Goal: Task Accomplishment & Management: Complete application form

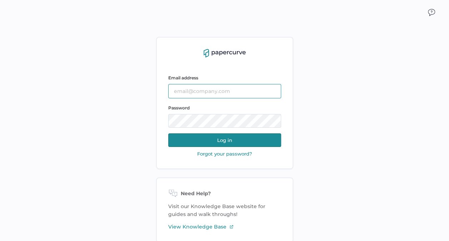
type input "[EMAIL_ADDRESS][DOMAIN_NAME]"
click at [218, 141] on button "Log in" at bounding box center [224, 140] width 113 height 14
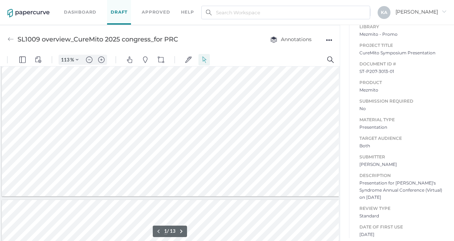
scroll to position [93, 0]
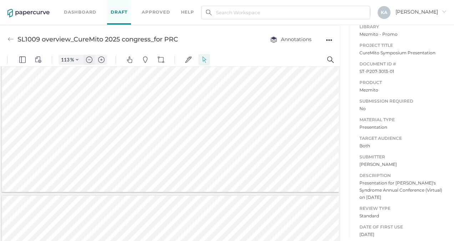
click at [89, 58] on img "Zoom out" at bounding box center [89, 59] width 6 height 6
type input "88"
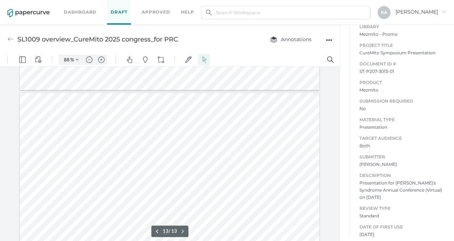
scroll to position [2051, 0]
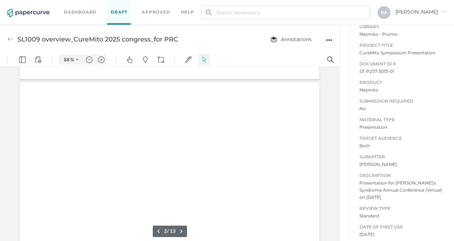
type input "1"
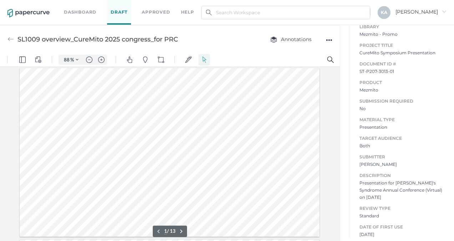
scroll to position [0, 0]
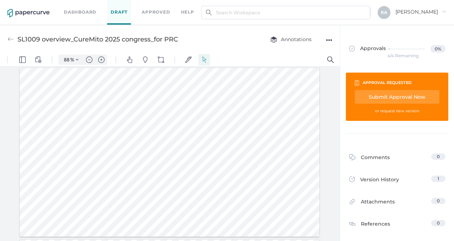
click at [78, 148] on div at bounding box center [170, 152] width 300 height 169
drag, startPoint x: 32, startPoint y: 127, endPoint x: 94, endPoint y: 170, distance: 75.8
click at [94, 170] on div at bounding box center [170, 152] width 300 height 169
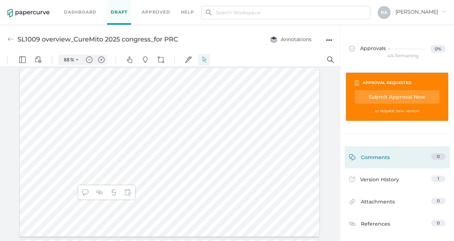
click at [368, 156] on div "Comments" at bounding box center [369, 158] width 41 height 11
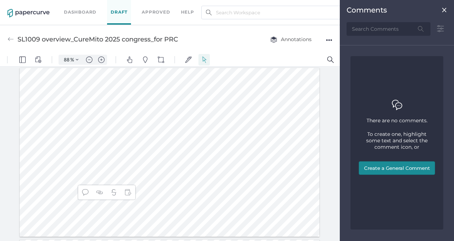
scroll to position [3, 0]
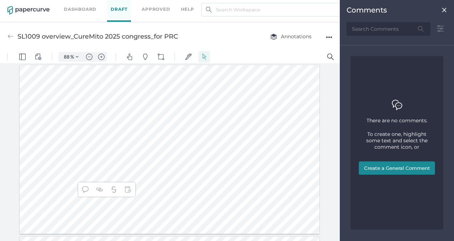
click at [390, 166] on button "Create a General Comment" at bounding box center [397, 168] width 76 height 14
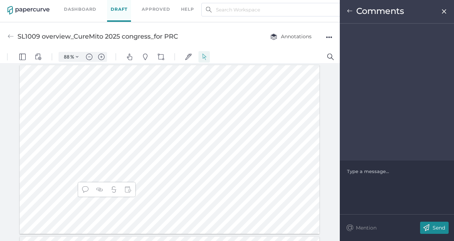
click at [370, 174] on div at bounding box center [398, 171] width 100 height 7
click at [396, 169] on span "May want to update if the regulatory status of SL1009 changes between now and t…" at bounding box center [396, 178] width 96 height 20
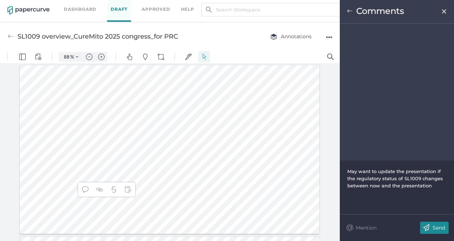
click at [436, 226] on p "Send" at bounding box center [439, 227] width 13 height 6
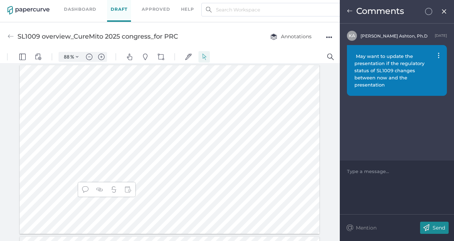
click at [445, 11] on img at bounding box center [445, 12] width 6 height 6
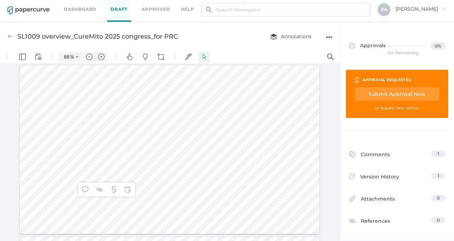
click at [391, 92] on div "Submit Approval Now" at bounding box center [397, 94] width 85 height 14
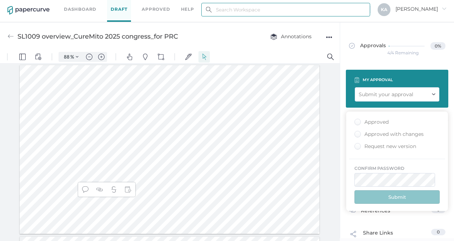
type input "kashton@saolrx.com"
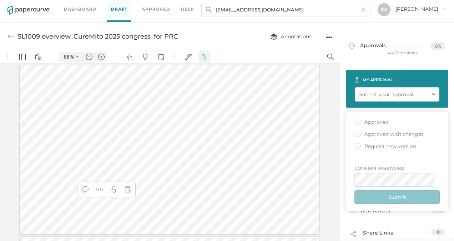
click at [359, 120] on div "Approved" at bounding box center [372, 122] width 34 height 7
click at [357, 120] on input "Approved" at bounding box center [357, 120] width 0 height 0
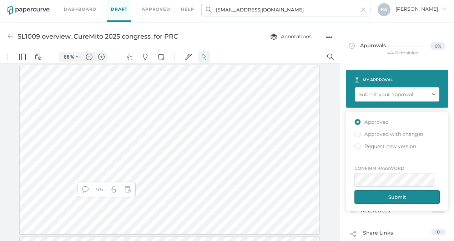
click at [399, 193] on button "Submit" at bounding box center [397, 197] width 85 height 14
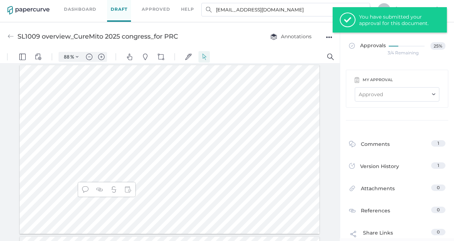
click at [118, 9] on link "Draft" at bounding box center [119, 9] width 24 height 25
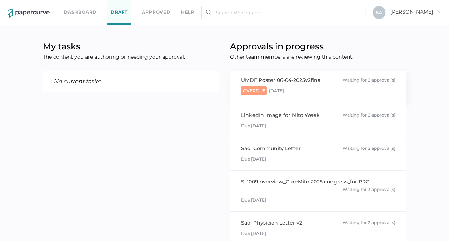
click at [360, 78] on div "Waiting for 2 approval(s)" at bounding box center [369, 80] width 53 height 8
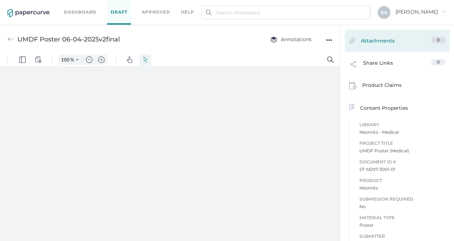
scroll to position [180, 0]
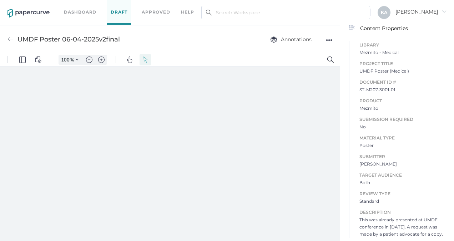
type input "88"
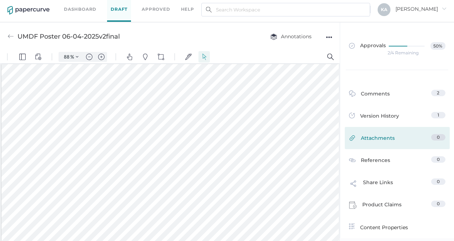
scroll to position [0, 0]
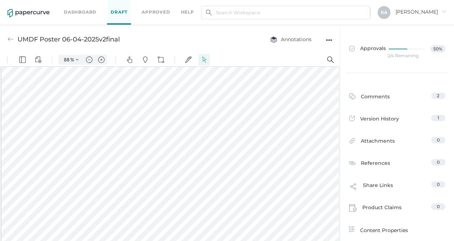
click at [76, 14] on link "Dashboard" at bounding box center [80, 12] width 33 height 8
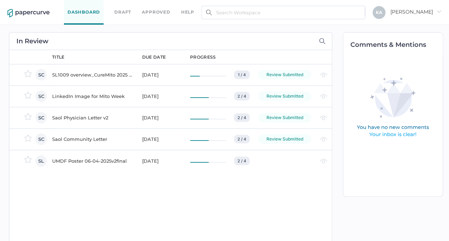
click at [111, 161] on div "UMDF Poster 06-04-2025v2final" at bounding box center [92, 160] width 81 height 9
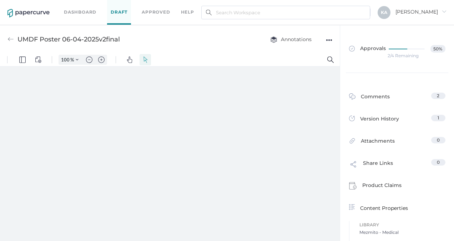
type input "88"
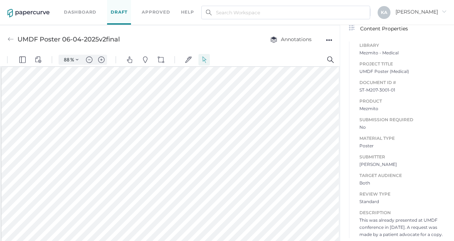
scroll to position [202, 0]
click at [152, 12] on link "Approved" at bounding box center [156, 12] width 28 height 8
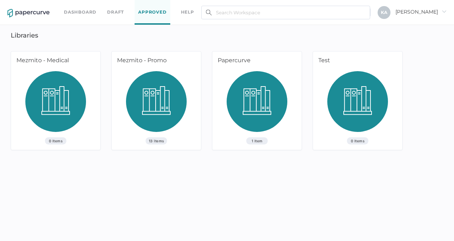
click at [118, 12] on link "Draft" at bounding box center [115, 12] width 17 height 8
